Goal: Communication & Community: Share content

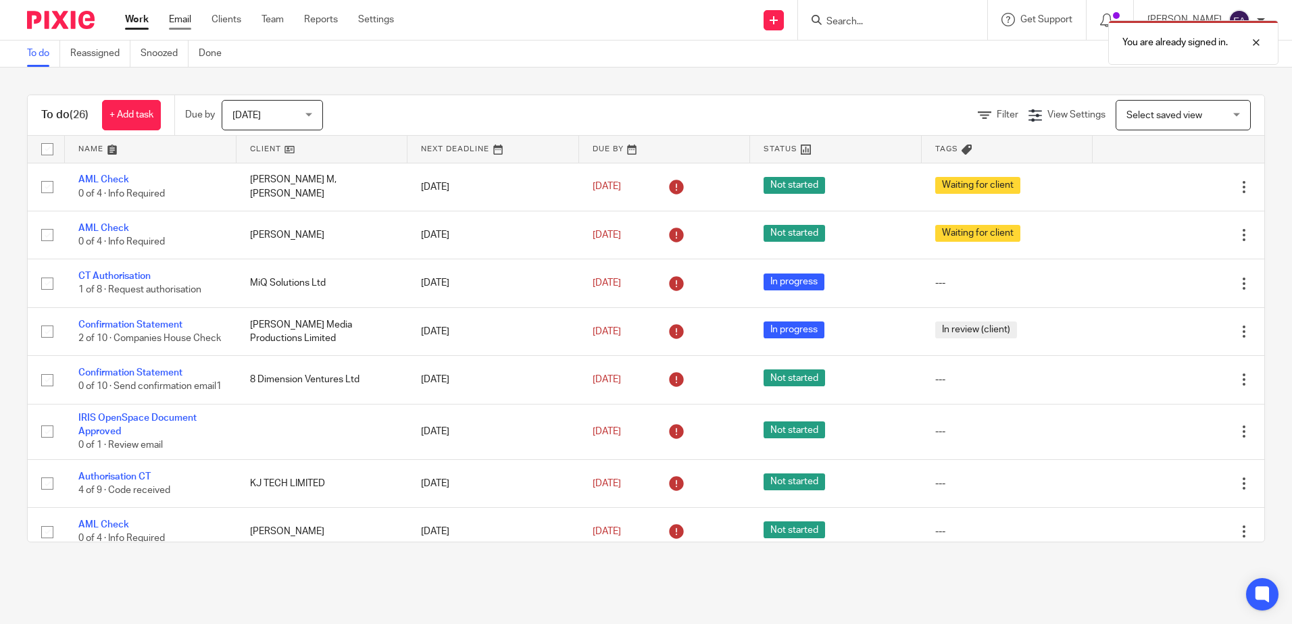
click at [187, 20] on link "Email" at bounding box center [180, 20] width 22 height 14
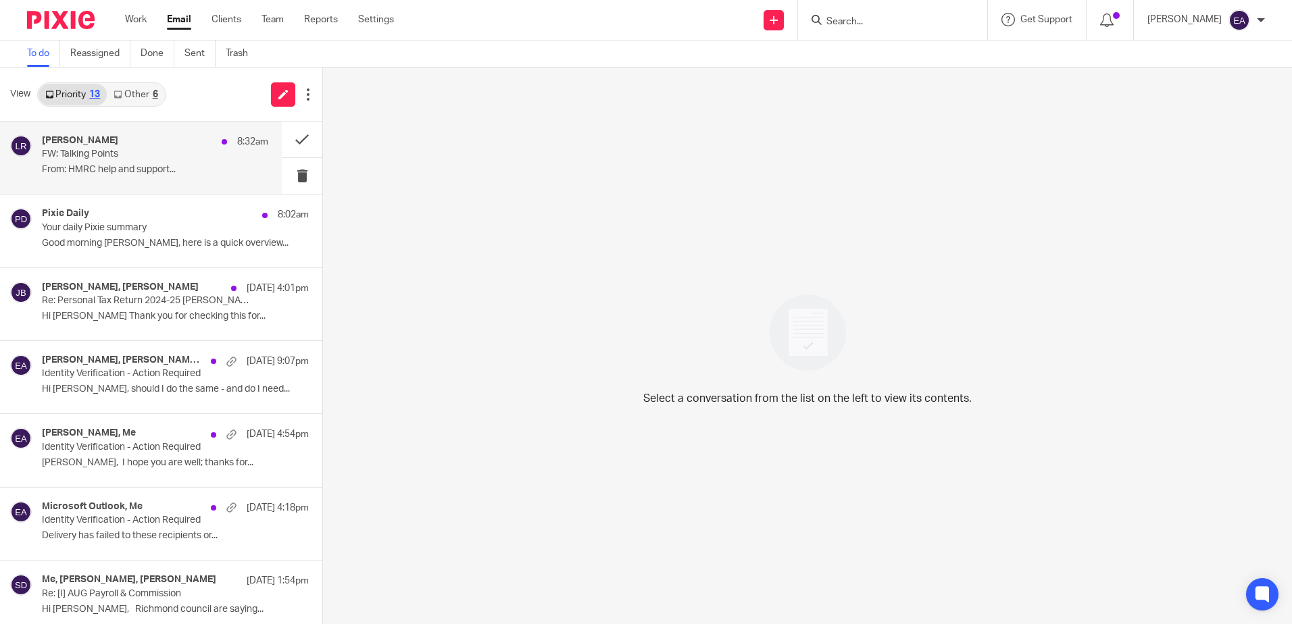
click at [112, 166] on p "From: HMRC help and support..." at bounding box center [155, 169] width 226 height 11
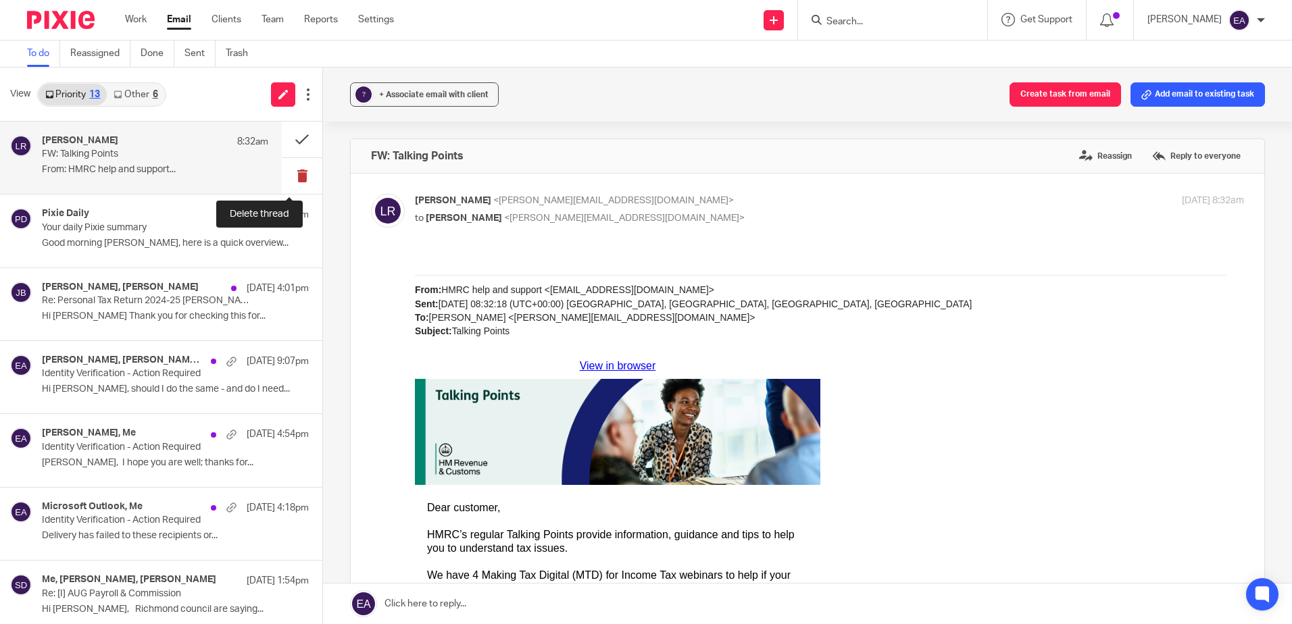
click at [292, 174] on button at bounding box center [302, 176] width 41 height 36
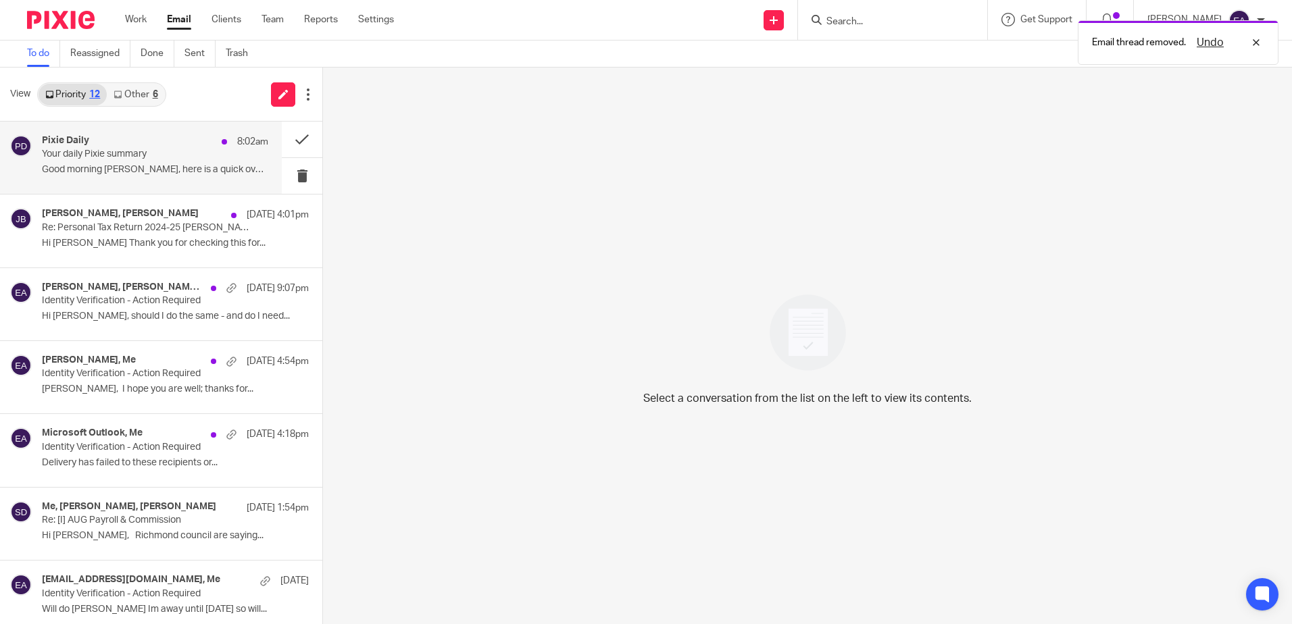
click at [110, 159] on p "Your daily Pixie summary" at bounding box center [132, 154] width 181 height 11
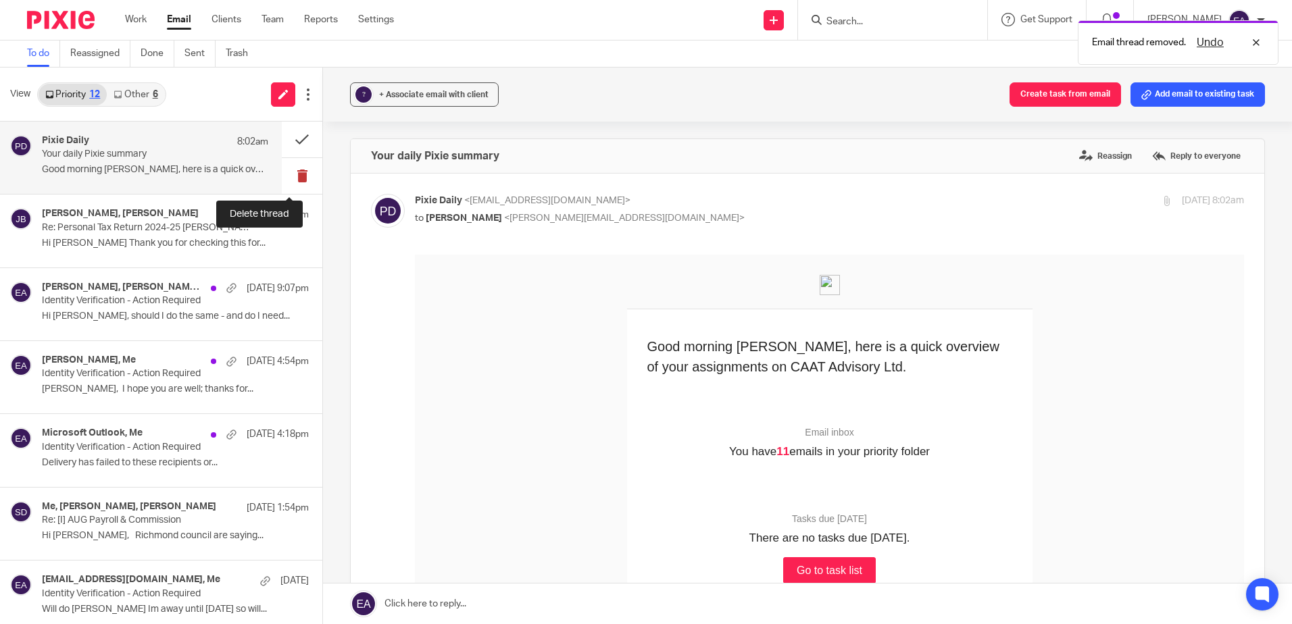
click at [292, 174] on button at bounding box center [302, 176] width 41 height 36
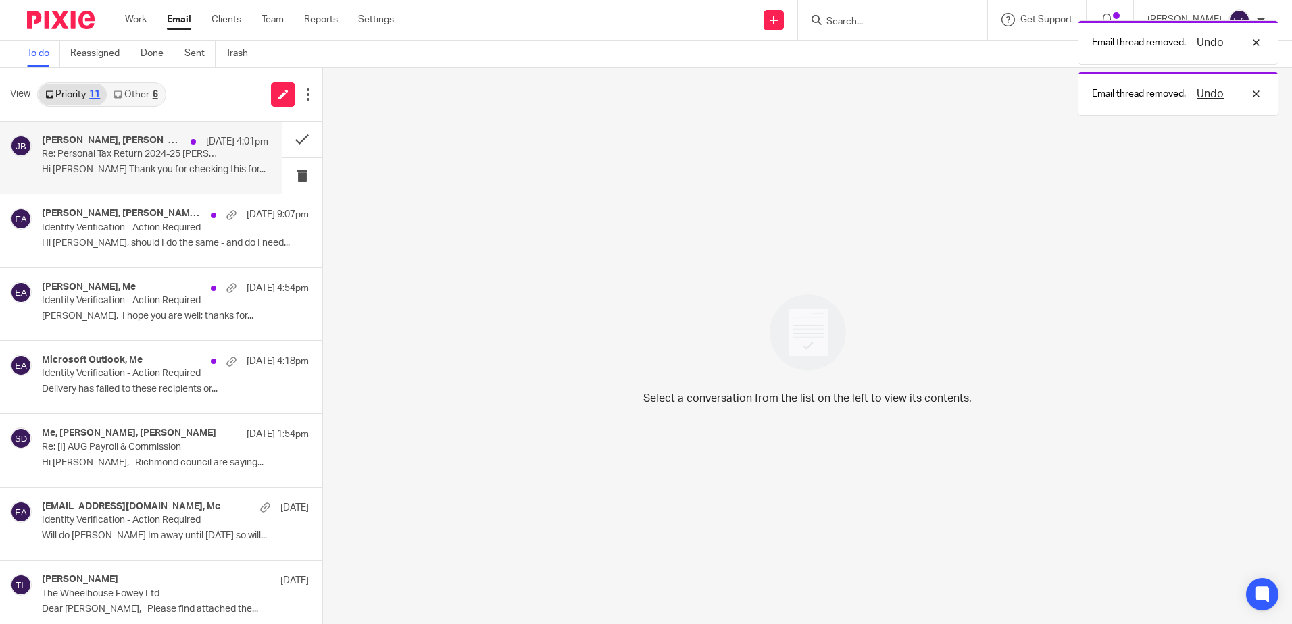
click at [99, 173] on p "Hi Rodgie Thank you for checking this for..." at bounding box center [155, 169] width 226 height 11
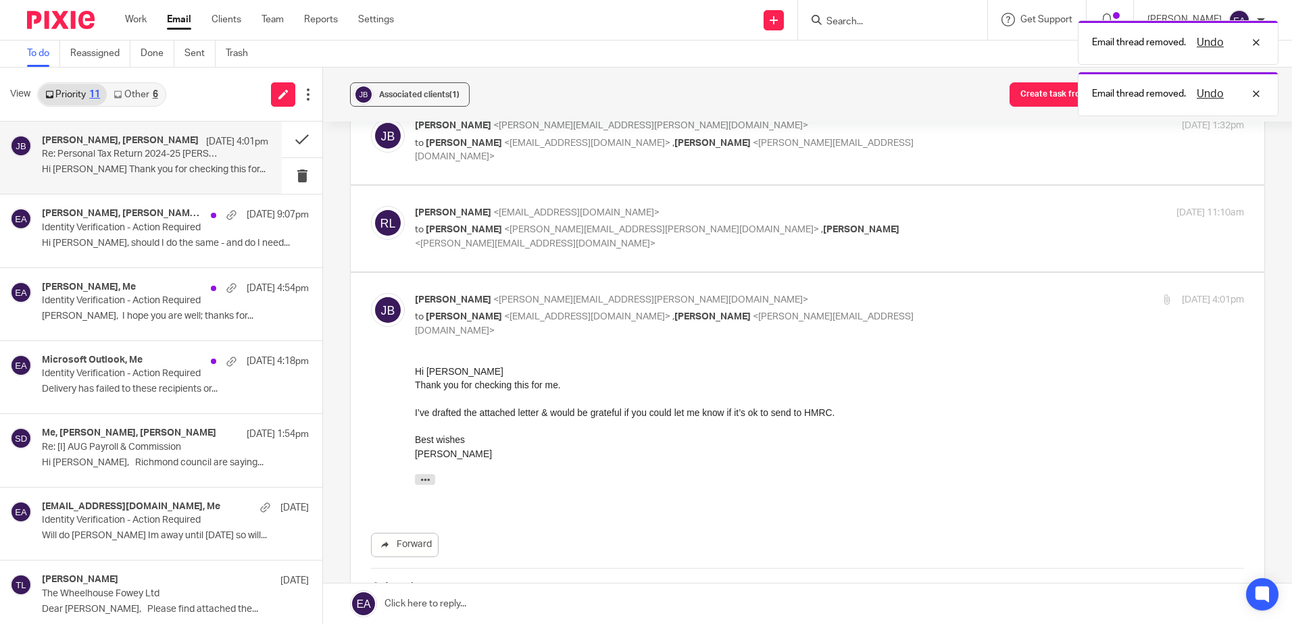
scroll to position [891, 0]
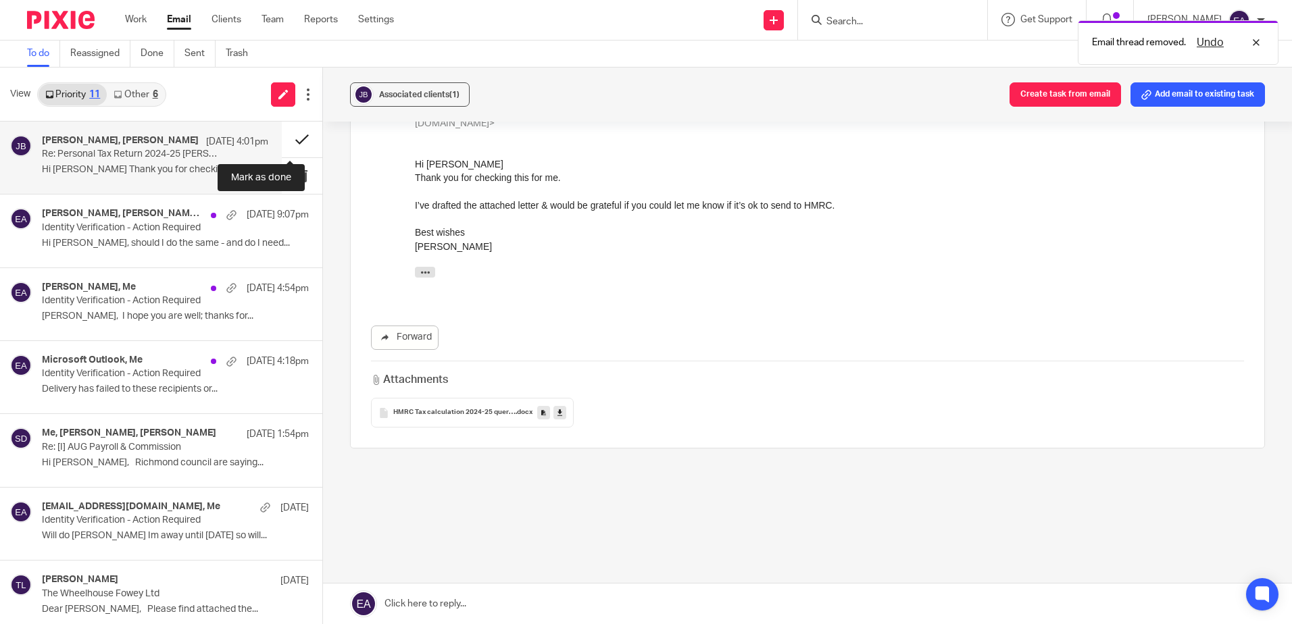
click at [287, 138] on button at bounding box center [302, 140] width 41 height 36
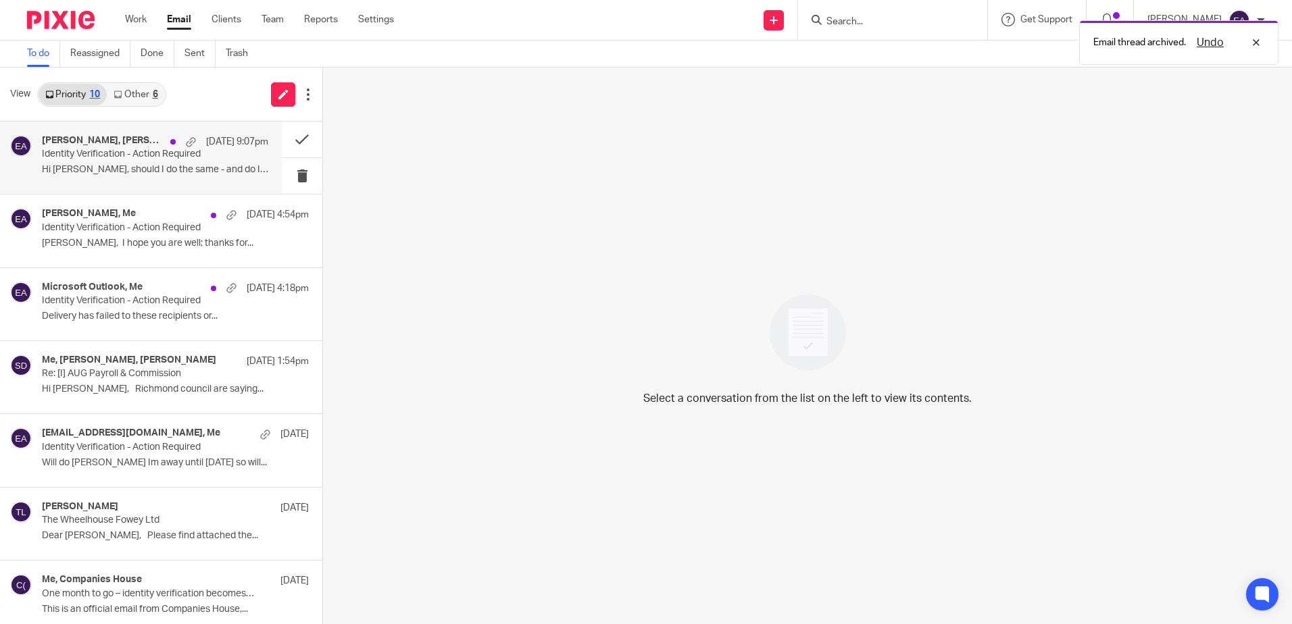
click at [62, 166] on p "Hi Elaine, should I do the same - and do I need..." at bounding box center [155, 169] width 226 height 11
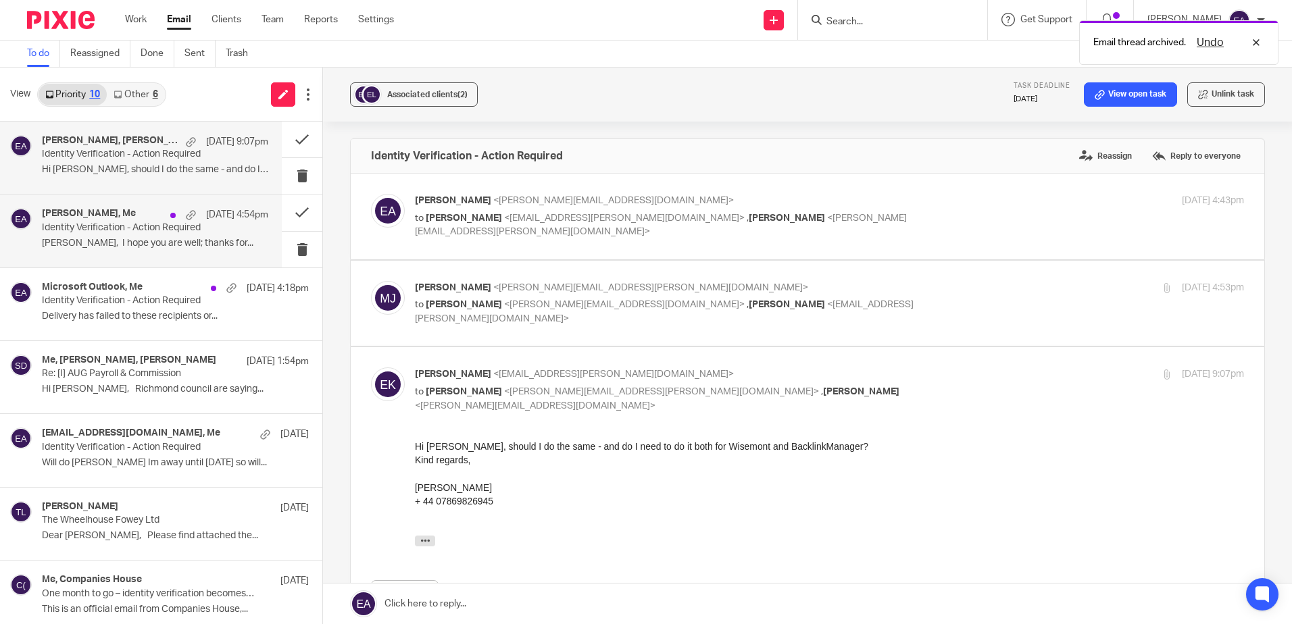
scroll to position [0, 0]
click at [68, 220] on div "Dimitrios Markakis, Me 10 Oct 4:54pm" at bounding box center [155, 215] width 226 height 14
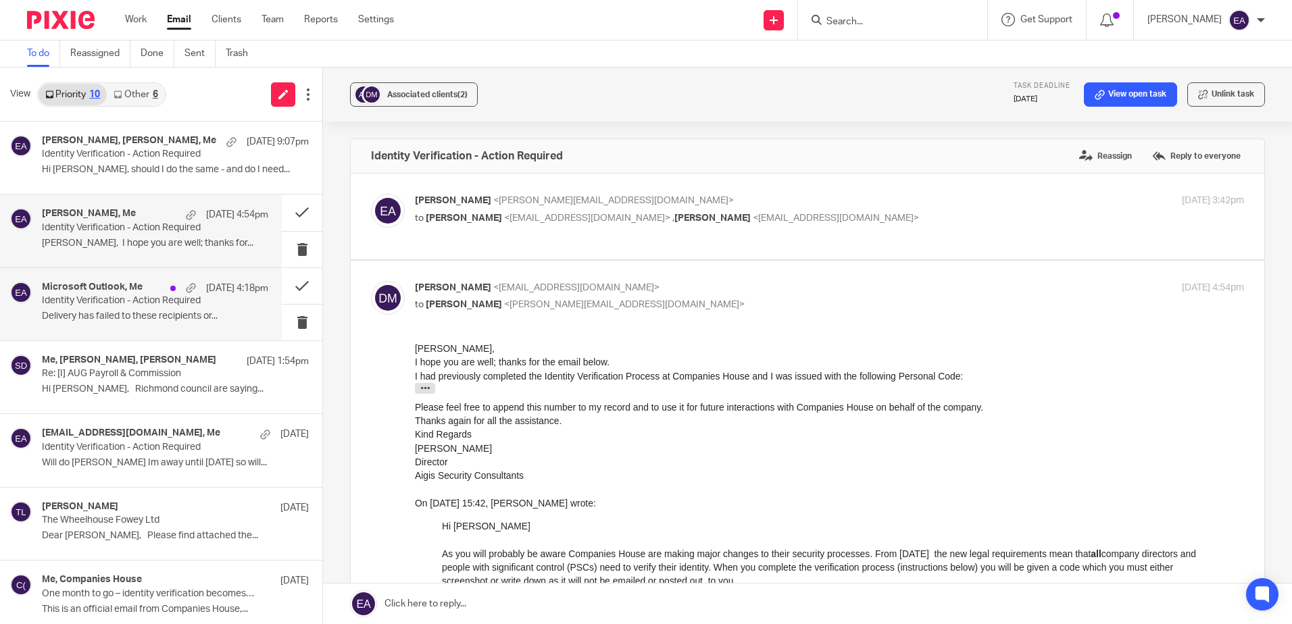
click at [101, 290] on h4 "Microsoft Outlook, Me" at bounding box center [92, 287] width 101 height 11
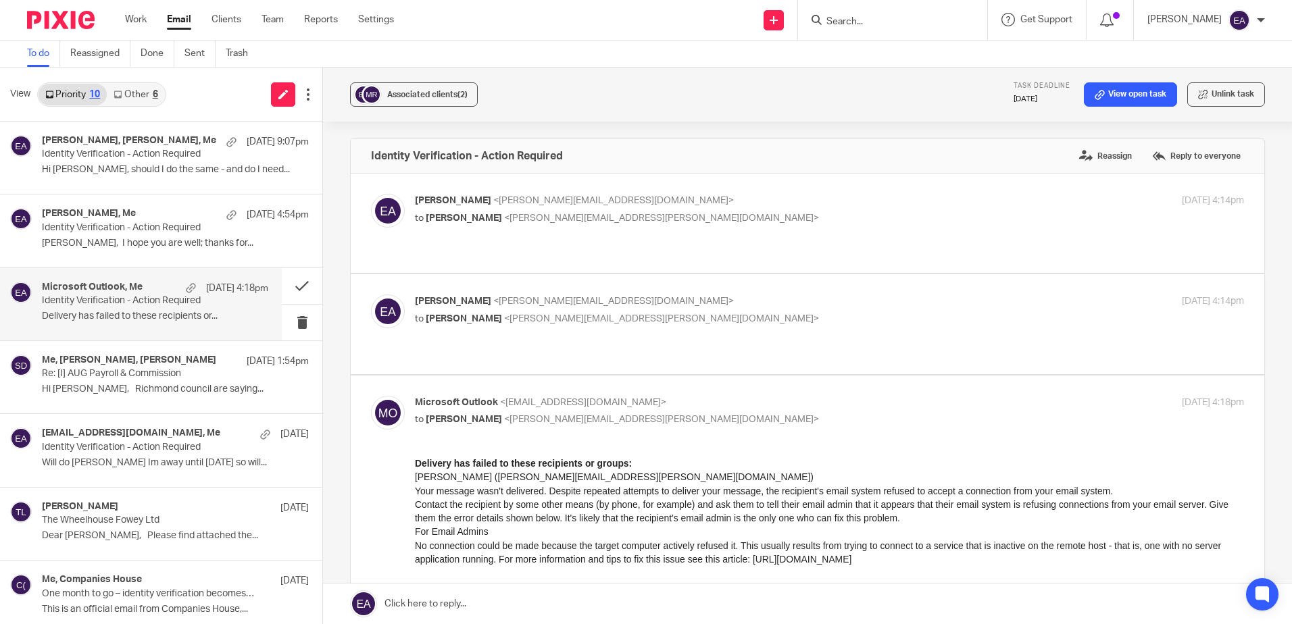
click at [139, 94] on link "Other 6" at bounding box center [135, 95] width 57 height 22
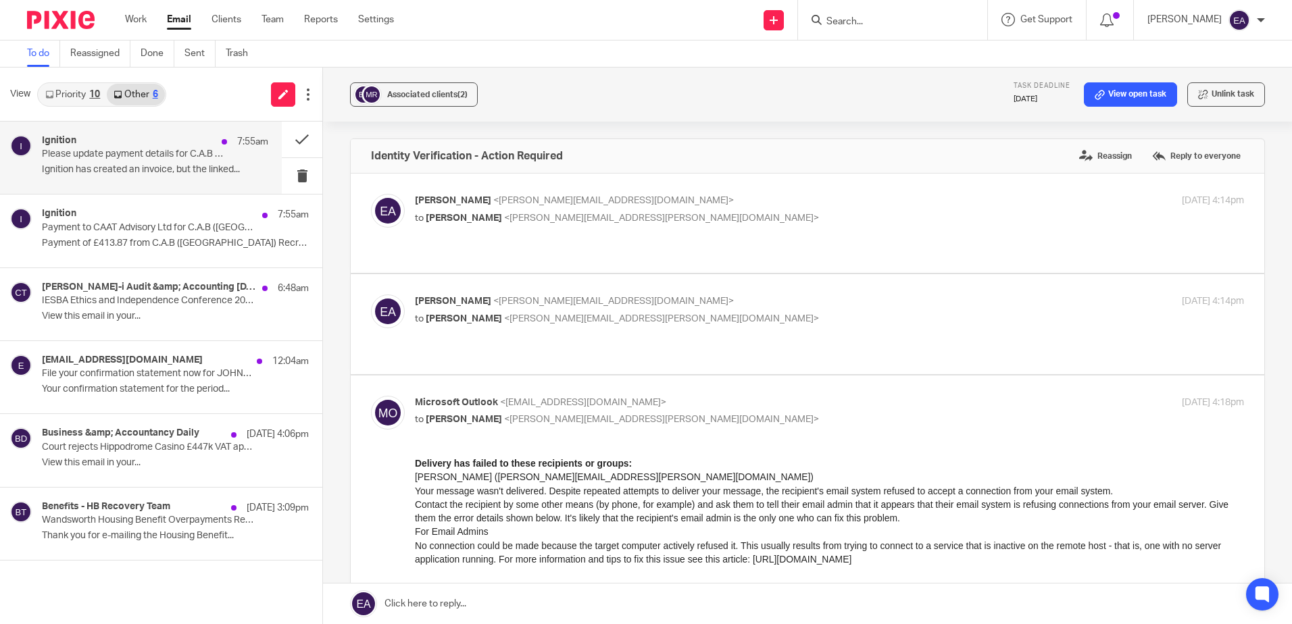
click at [136, 160] on p "Please update payment details for C.A.B (UK) Recruitment Ltd" at bounding box center [132, 154] width 181 height 11
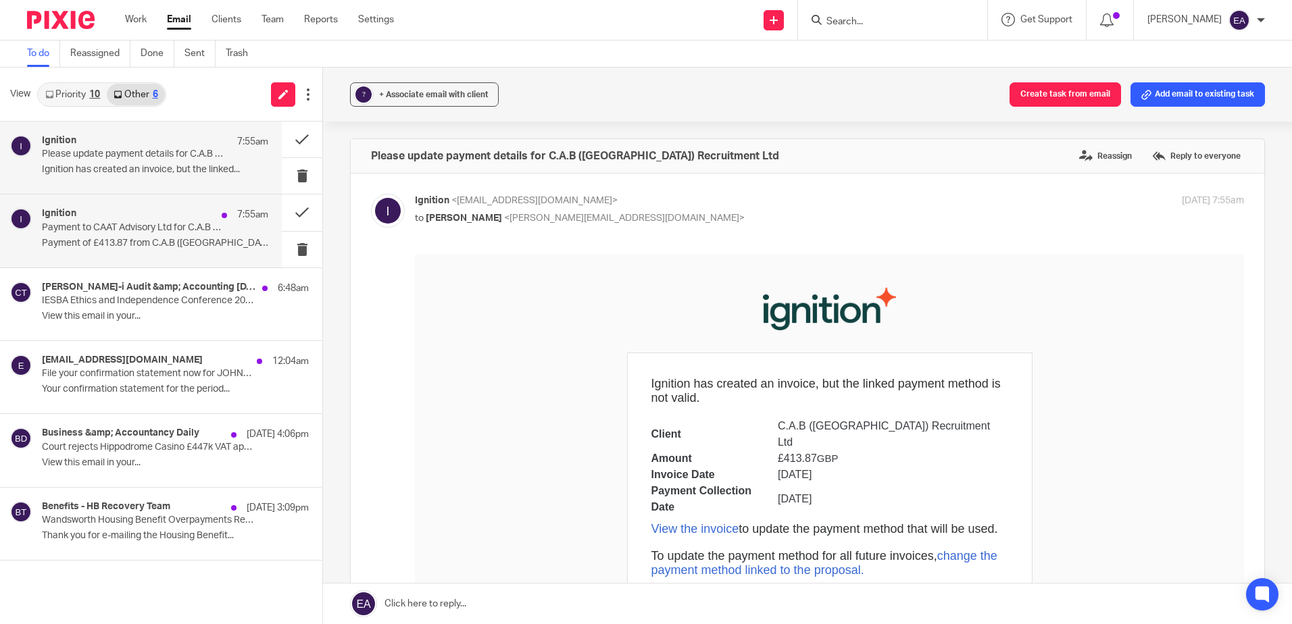
click at [139, 227] on p "Payment to CAAT Advisory Ltd for C.A.B (UK) Recruitment Ltd has failed" at bounding box center [132, 227] width 181 height 11
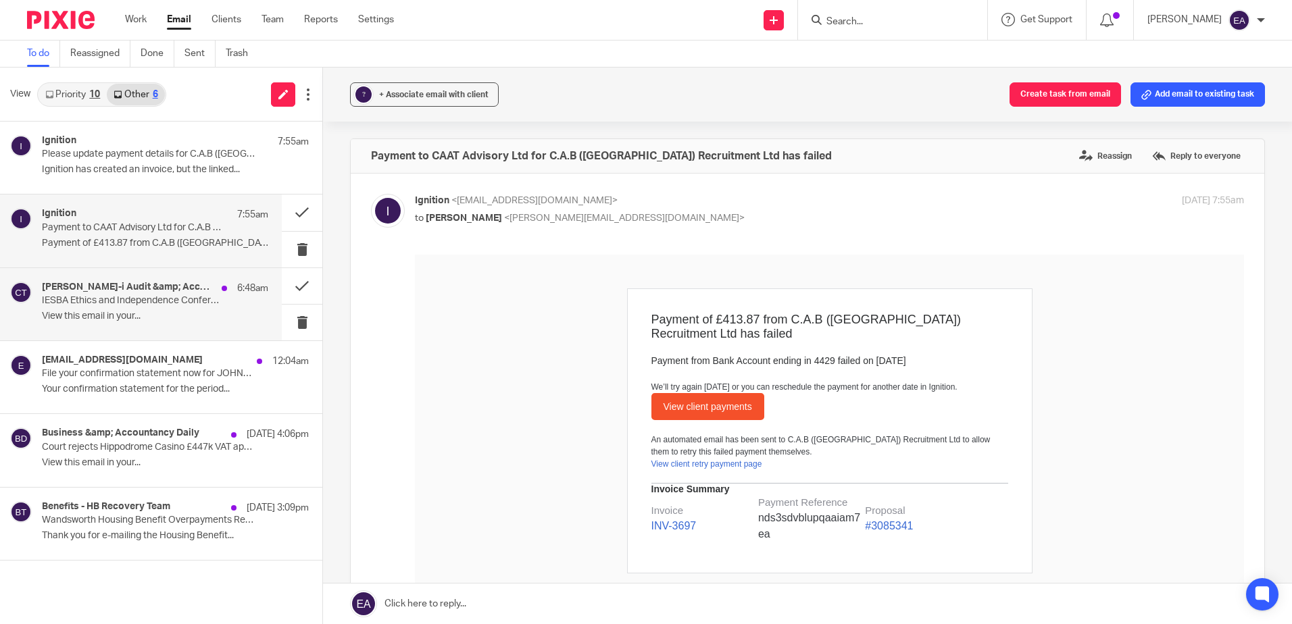
click at [150, 310] on div "Croner-i Audit &amp; Accounting Today 6:48am IESBA Ethics and Independence Conf…" at bounding box center [155, 304] width 226 height 45
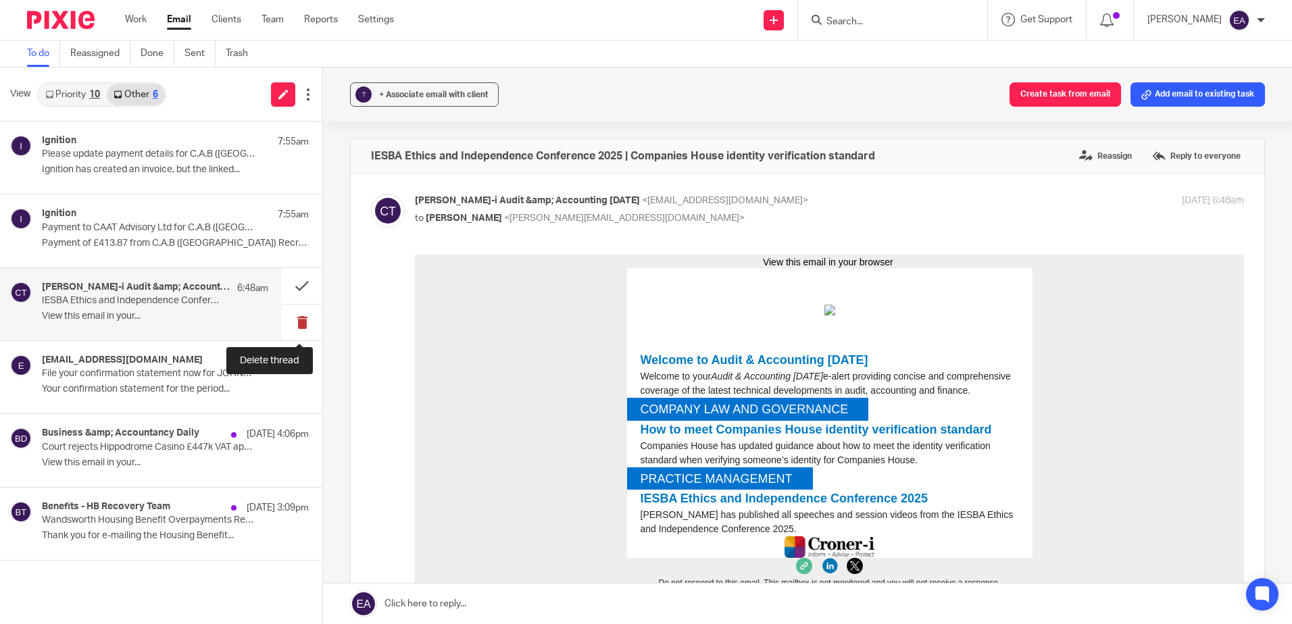
click at [299, 319] on button at bounding box center [302, 323] width 41 height 36
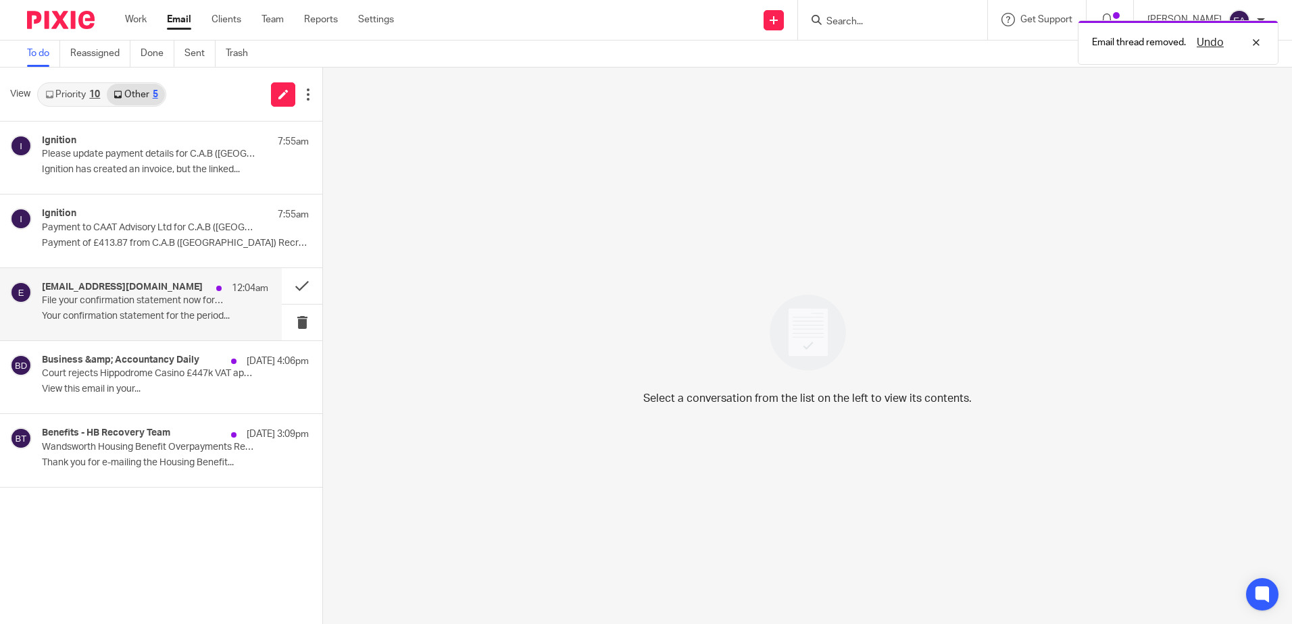
click at [82, 293] on div "ereminders@companieshouse.gov.uk 12:04am" at bounding box center [155, 289] width 226 height 14
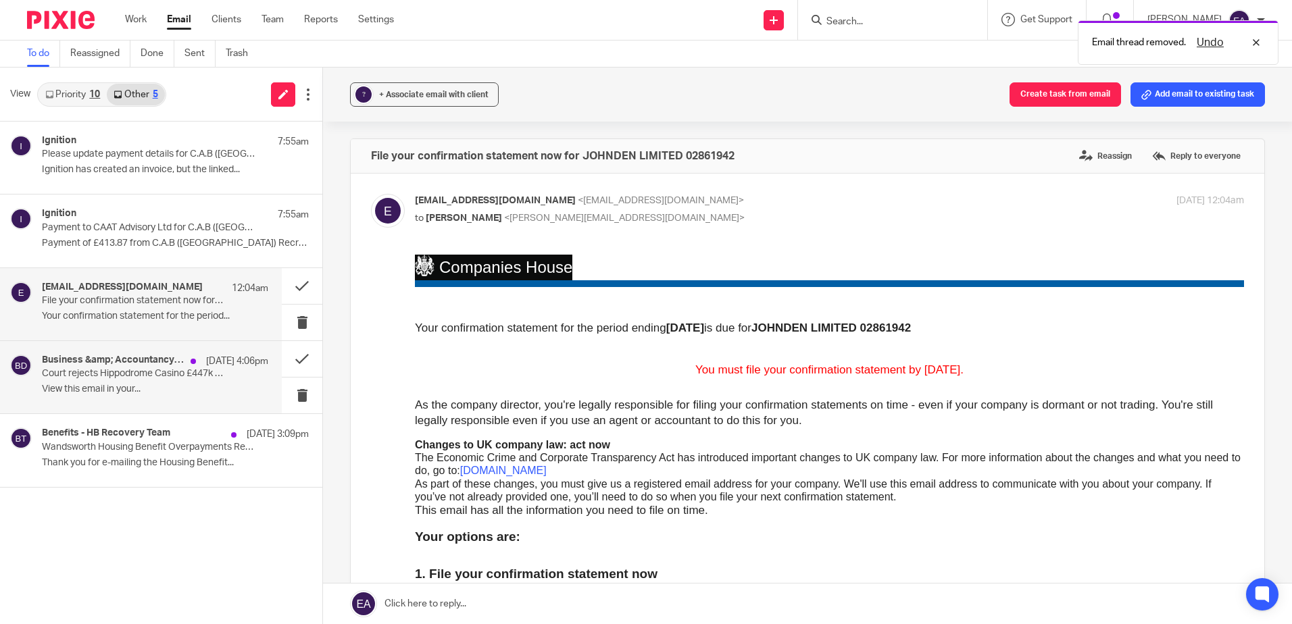
click at [147, 382] on div "Business &amp; Accountancy Daily 10 Oct 4:06pm Court rejects Hippodrome Casino …" at bounding box center [155, 377] width 226 height 45
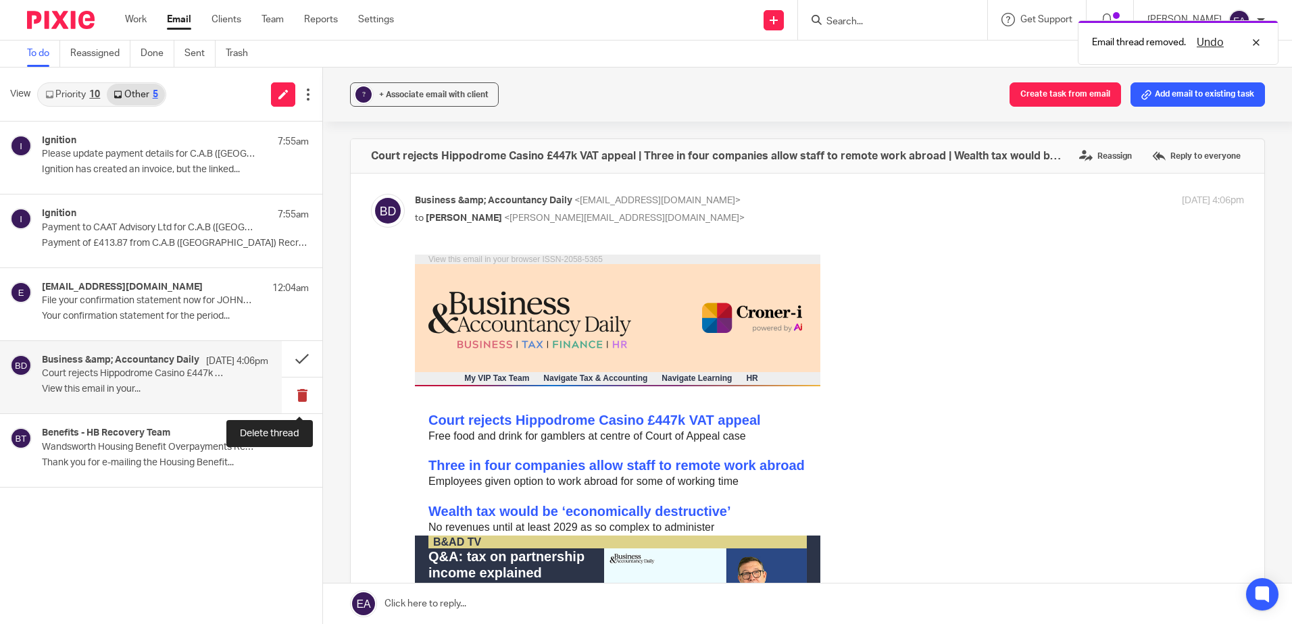
click at [297, 394] on button at bounding box center [302, 396] width 41 height 36
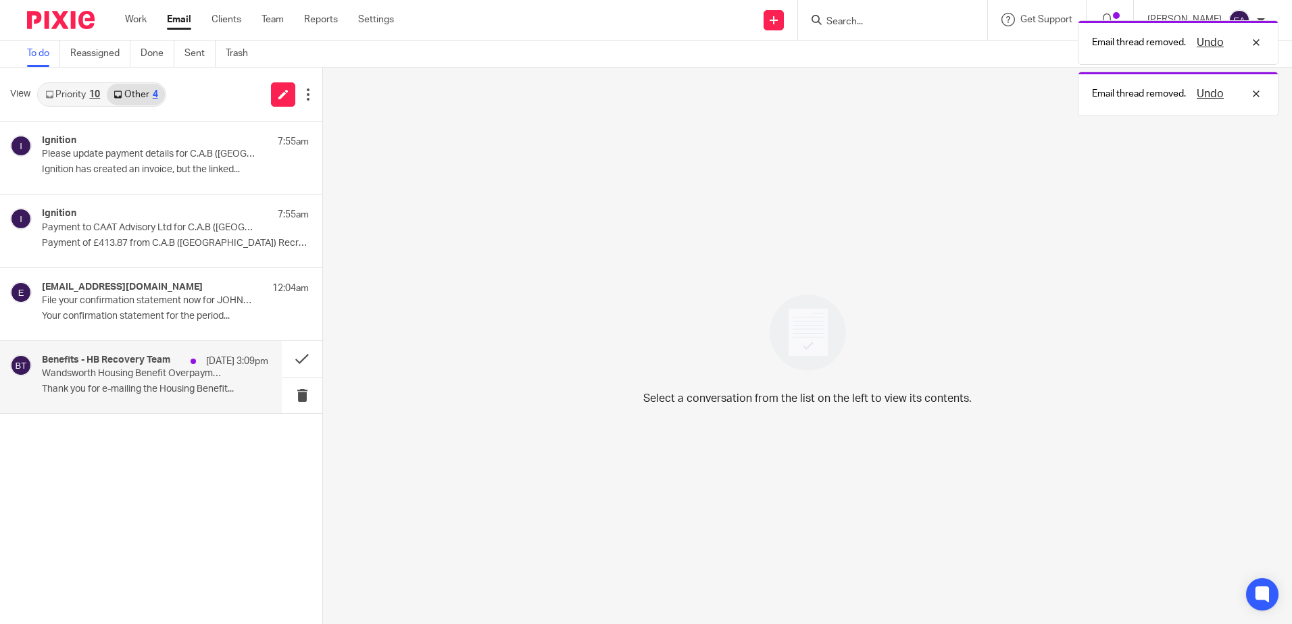
click at [82, 376] on p "Wandsworth Housing Benefit Overpayments Recovery Team Automated Reply" at bounding box center [132, 373] width 181 height 11
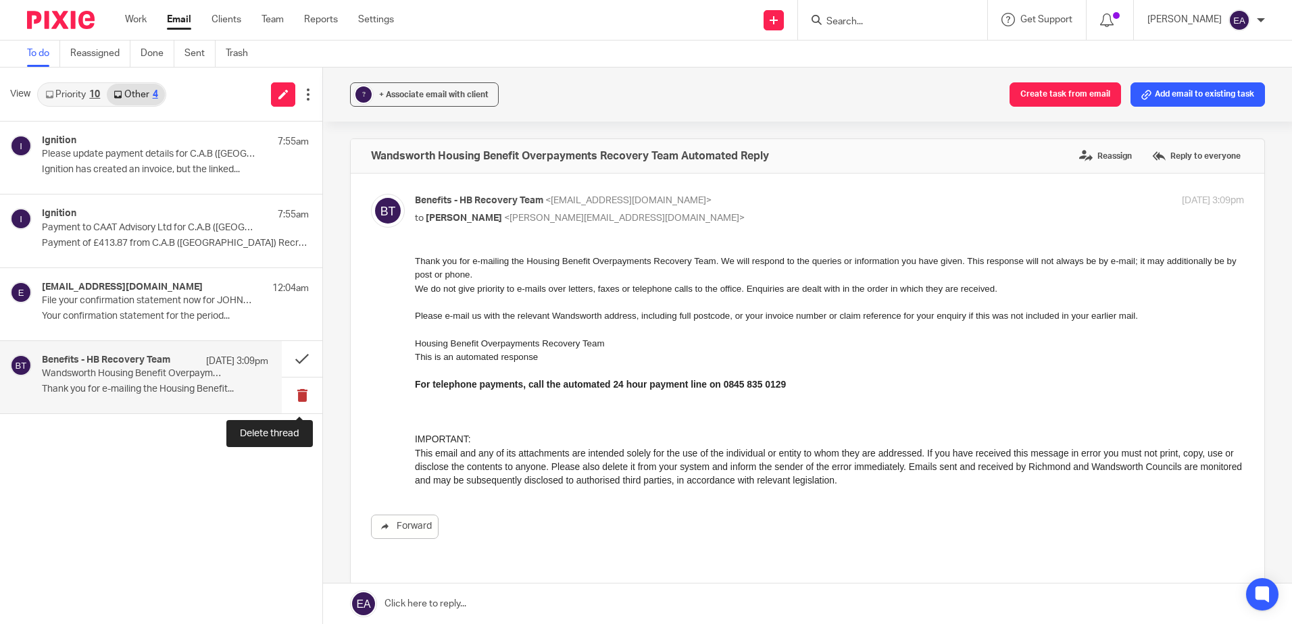
click at [307, 395] on button at bounding box center [302, 396] width 41 height 36
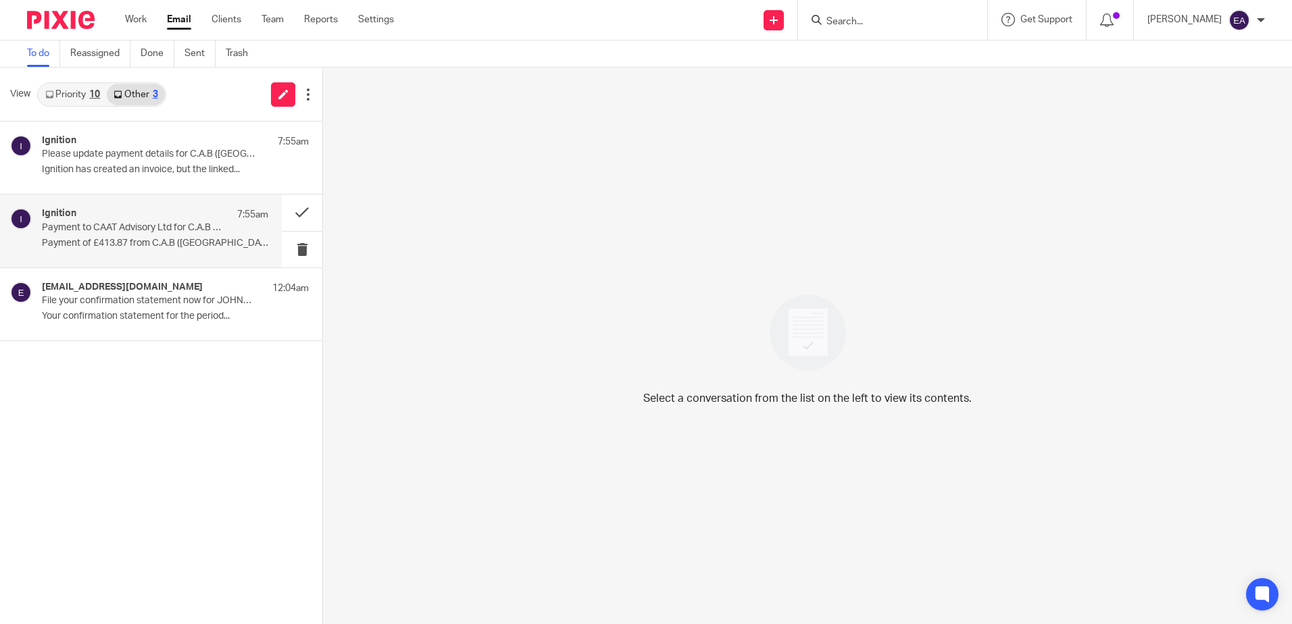
click at [174, 230] on p "Payment to CAAT Advisory Ltd for C.A.B (UK) Recruitment Ltd has failed" at bounding box center [132, 227] width 181 height 11
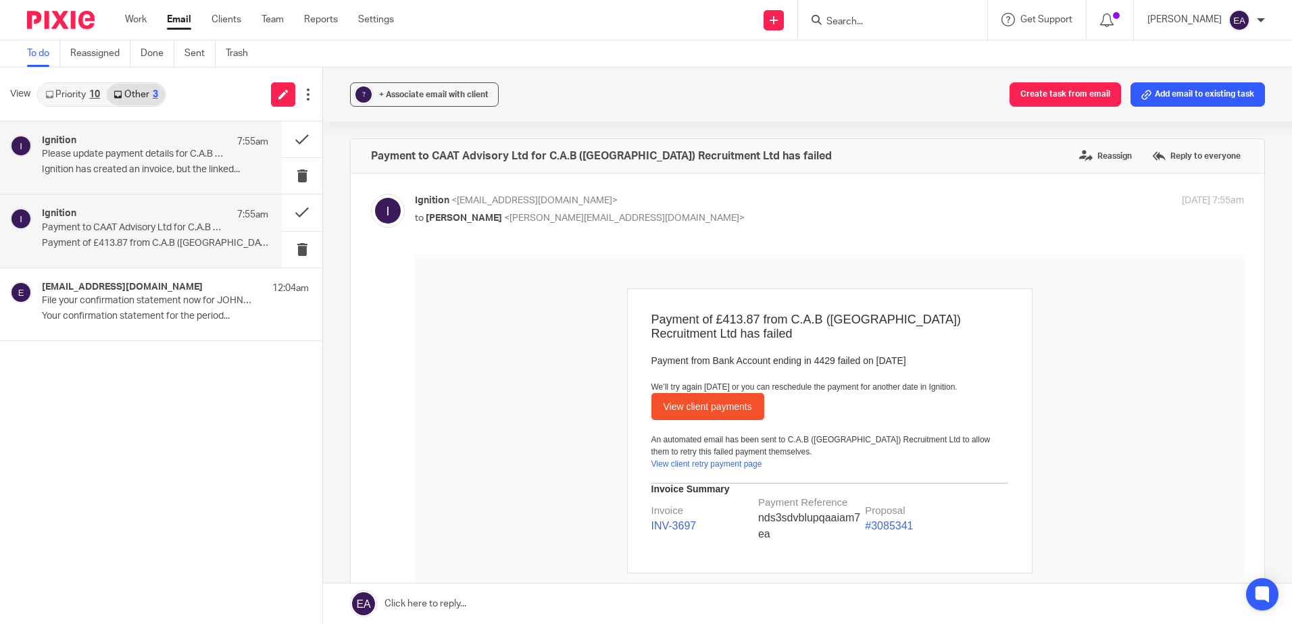
click at [111, 155] on p "Please update payment details for C.A.B (UK) Recruitment Ltd" at bounding box center [132, 154] width 181 height 11
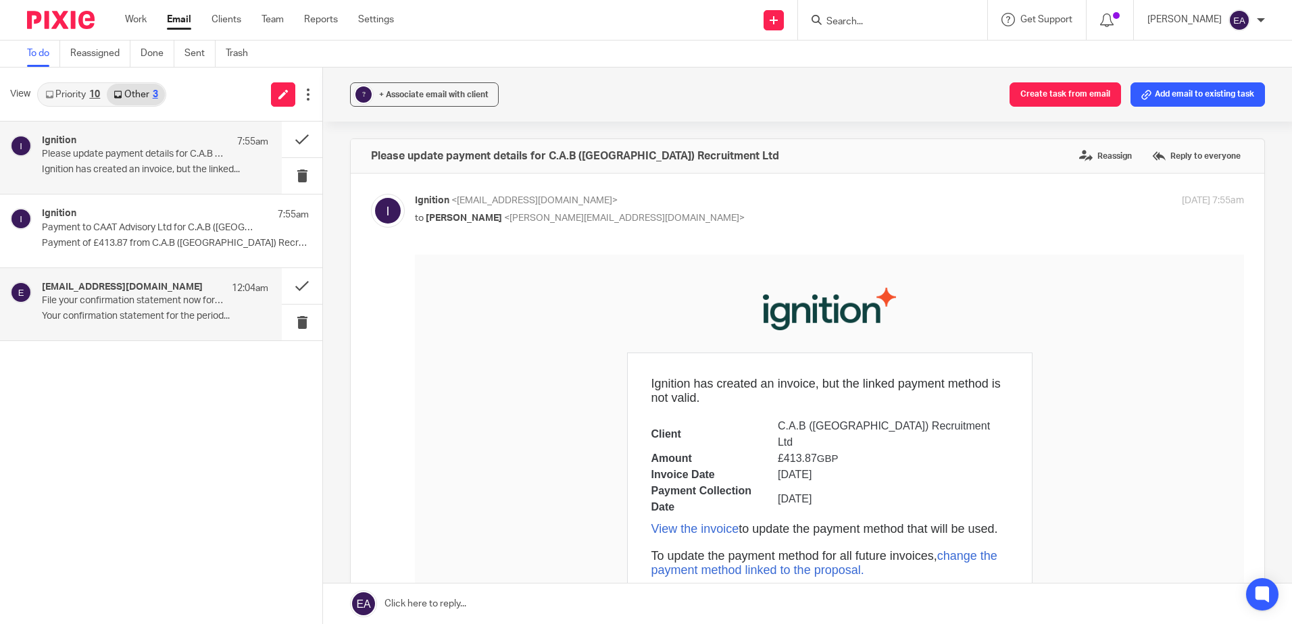
click at [152, 290] on h4 "ereminders@companieshouse.gov.uk" at bounding box center [122, 287] width 161 height 11
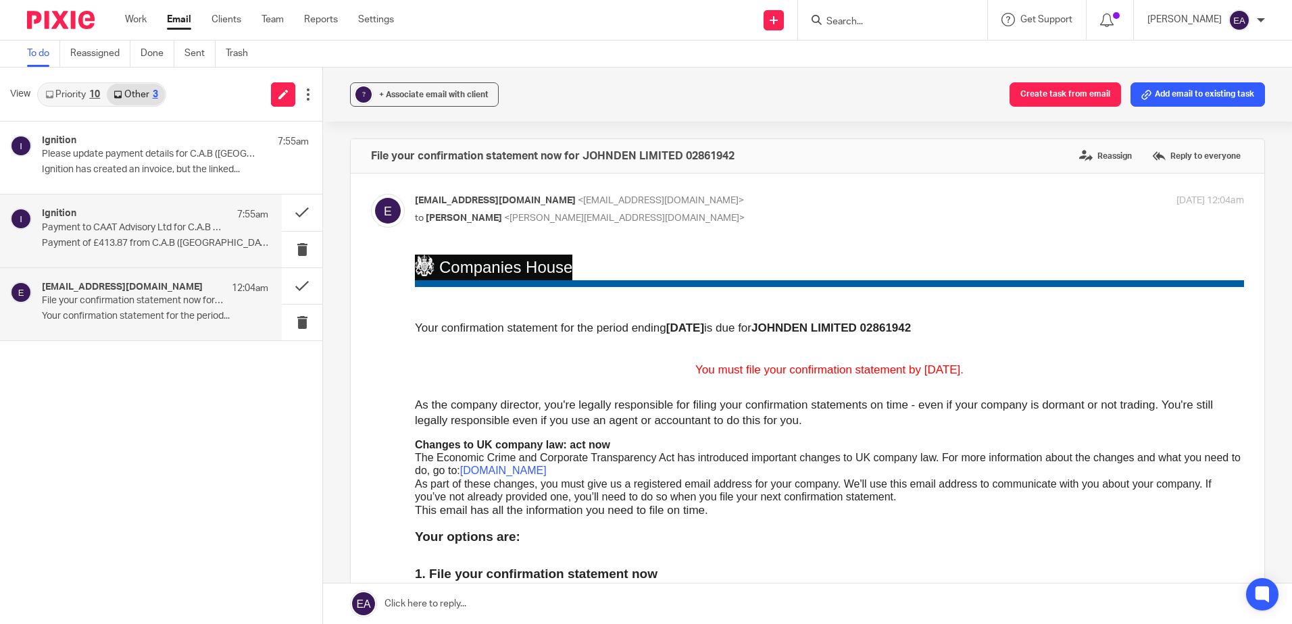
click at [143, 231] on p "Payment to CAAT Advisory Ltd for C.A.B (UK) Recruitment Ltd has failed" at bounding box center [132, 227] width 181 height 11
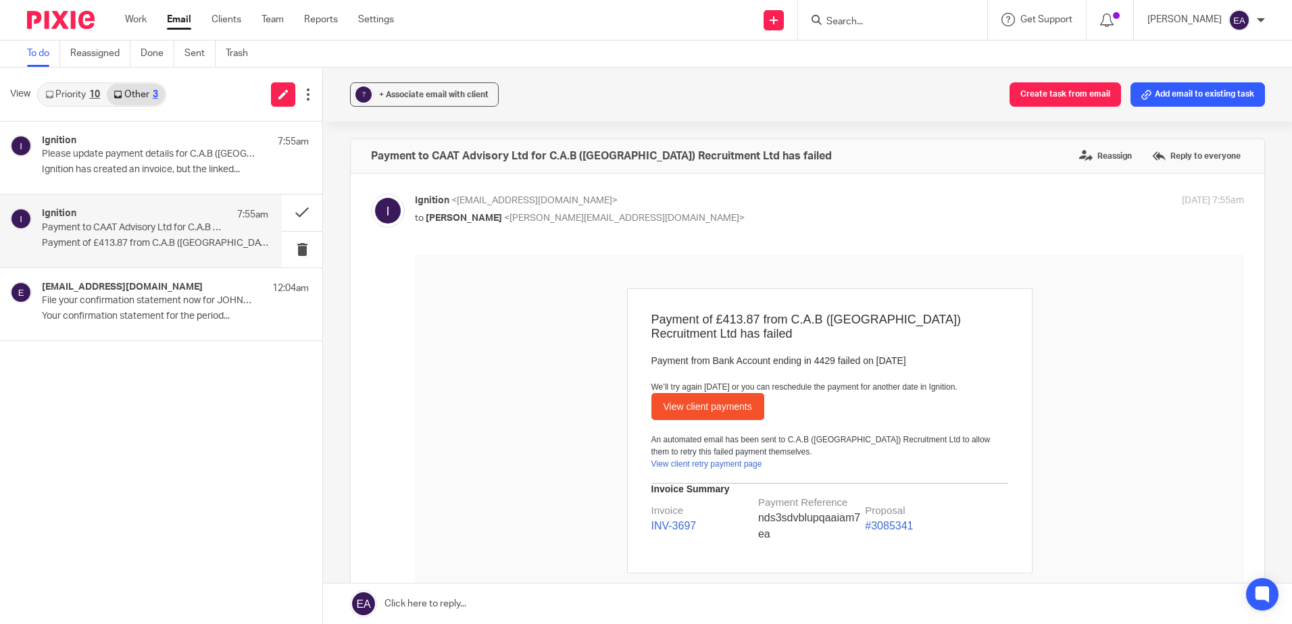
scroll to position [255, 0]
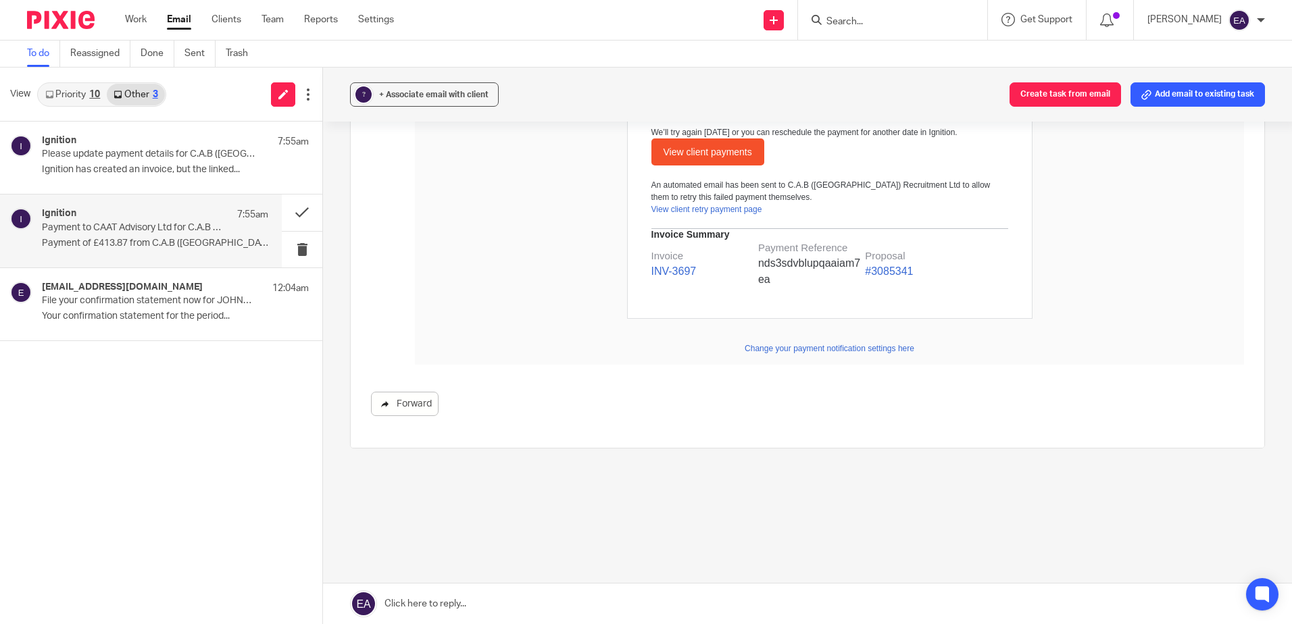
click at [415, 405] on link "Forward" at bounding box center [405, 404] width 68 height 24
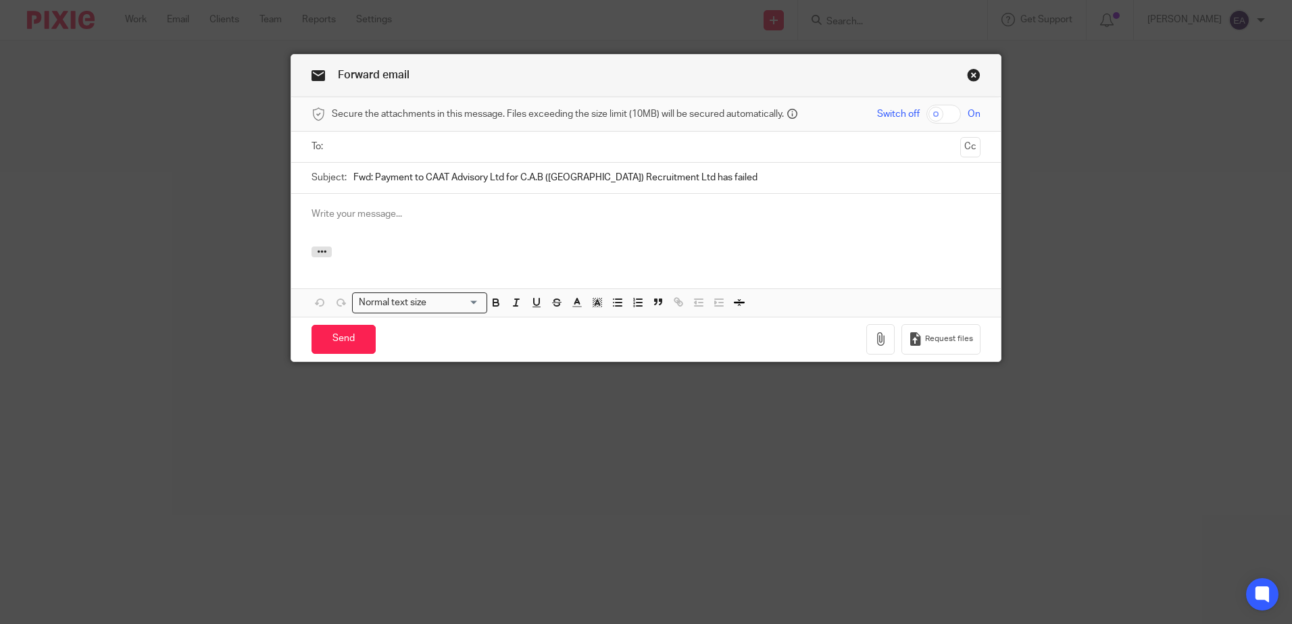
click at [382, 143] on input "text" at bounding box center [644, 147] width 617 height 16
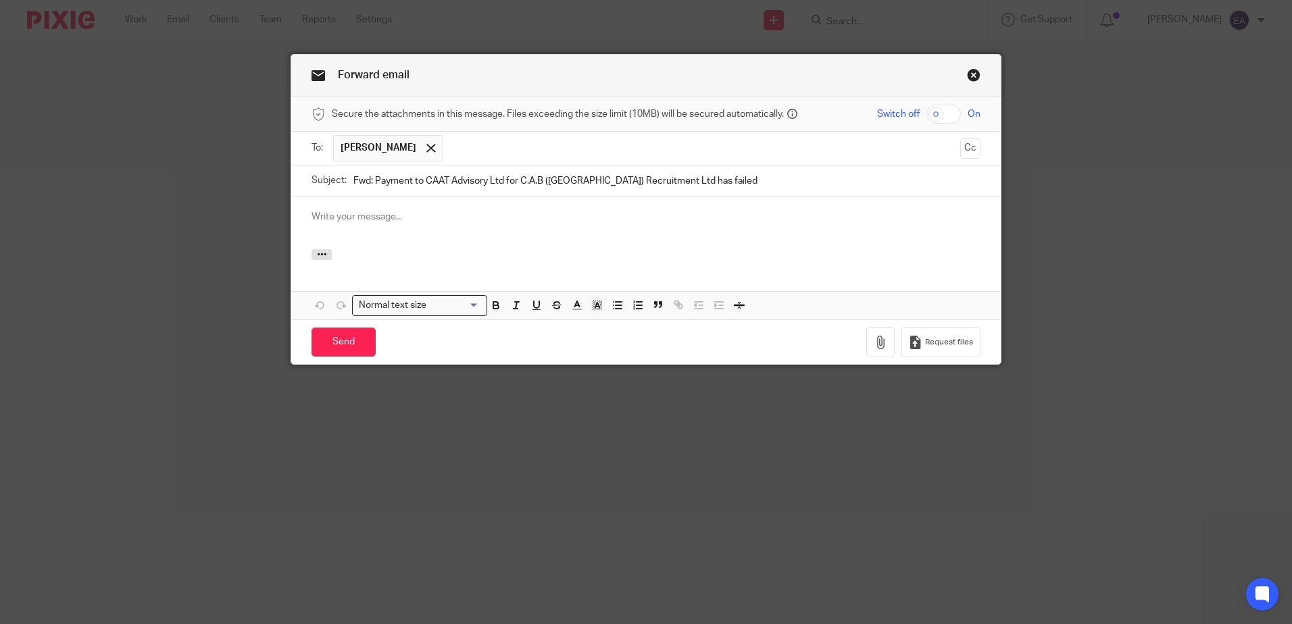
click at [367, 214] on p at bounding box center [645, 217] width 669 height 14
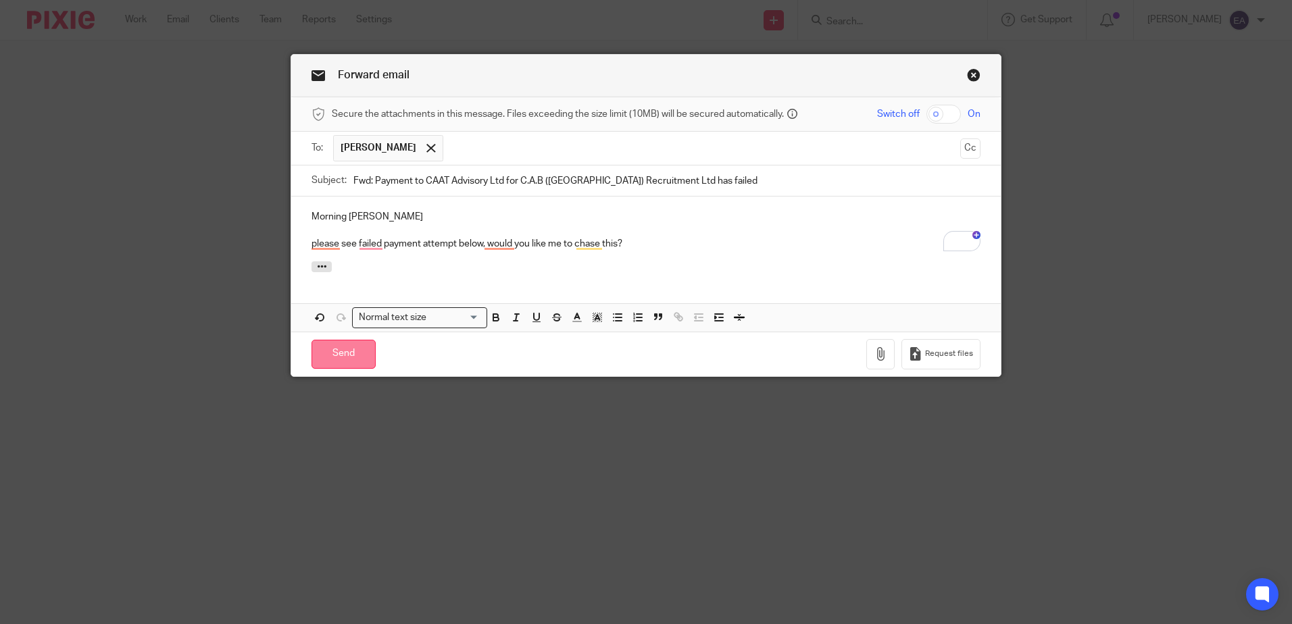
click at [325, 355] on input "Send" at bounding box center [343, 354] width 64 height 29
